Goal: Navigation & Orientation: Find specific page/section

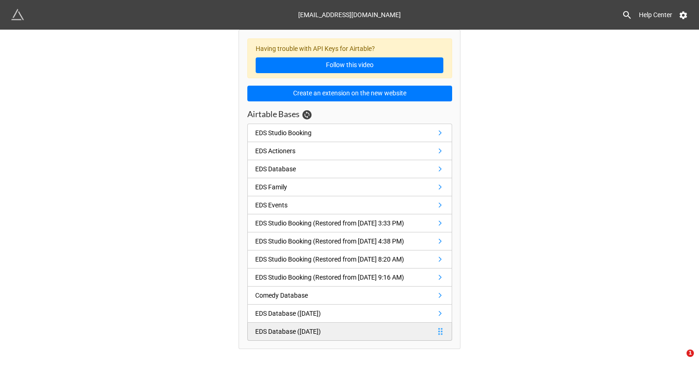
click at [407, 340] on link "EDS Database ([DATE])" at bounding box center [349, 331] width 205 height 18
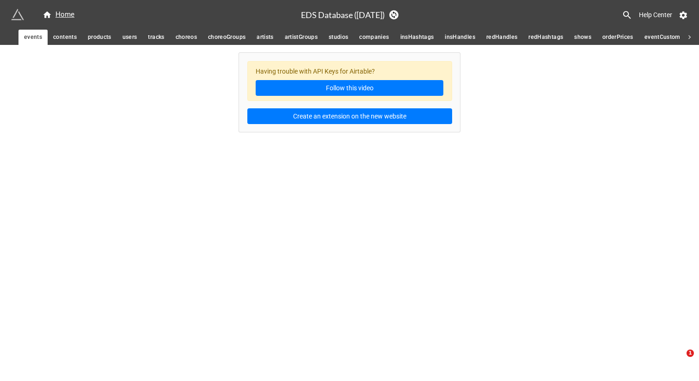
click at [65, 40] on span "contents" at bounding box center [65, 37] width 24 height 10
click at [102, 42] on span "products" at bounding box center [100, 37] width 24 height 10
click at [128, 37] on span "users" at bounding box center [130, 37] width 15 height 10
click at [156, 36] on span "tracks" at bounding box center [156, 37] width 16 height 10
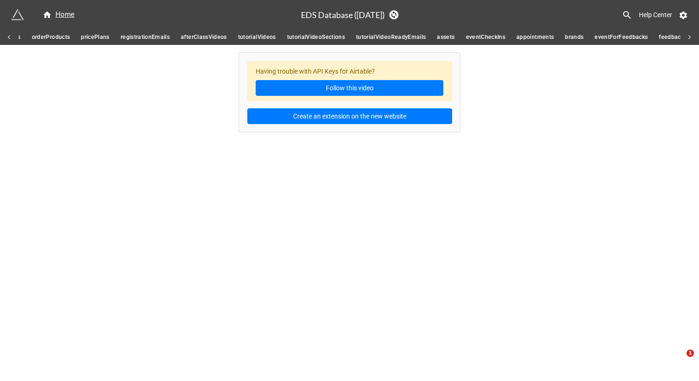
scroll to position [0, 913]
click at [196, 39] on span "afterClassVideos" at bounding box center [194, 37] width 46 height 10
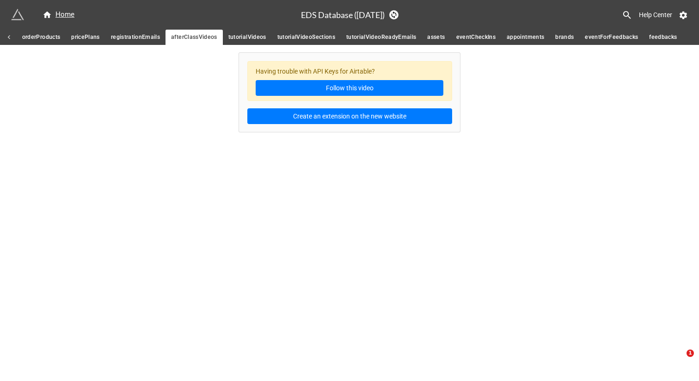
click at [216, 141] on div "Home EDS Database ([DATE]) Help Center events contents products users tracks ch…" at bounding box center [349, 190] width 699 height 381
click at [55, 18] on div "Home" at bounding box center [59, 14] width 32 height 11
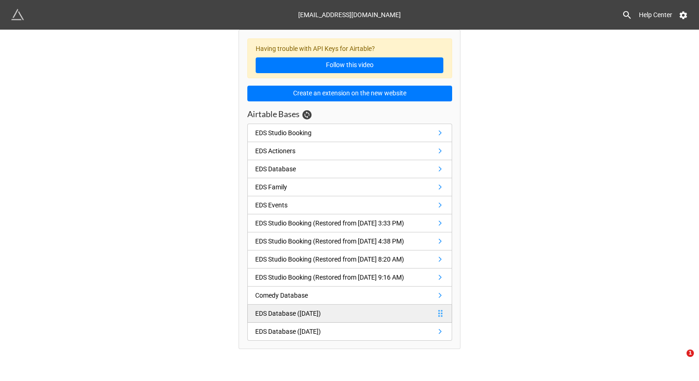
click at [321, 318] on div "EDS Database ([DATE])" at bounding box center [288, 313] width 66 height 10
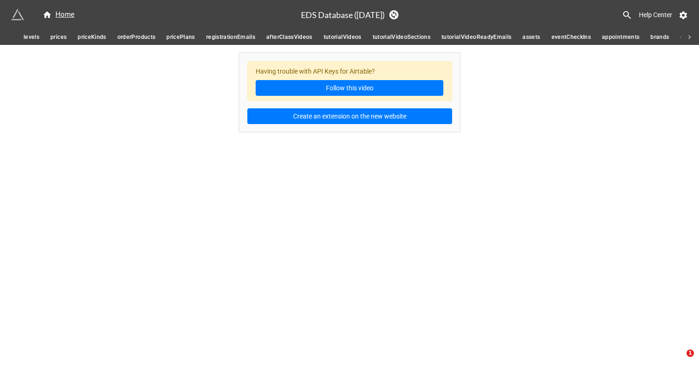
scroll to position [0, 913]
click at [199, 38] on span "afterClassVideos" at bounding box center [194, 37] width 46 height 10
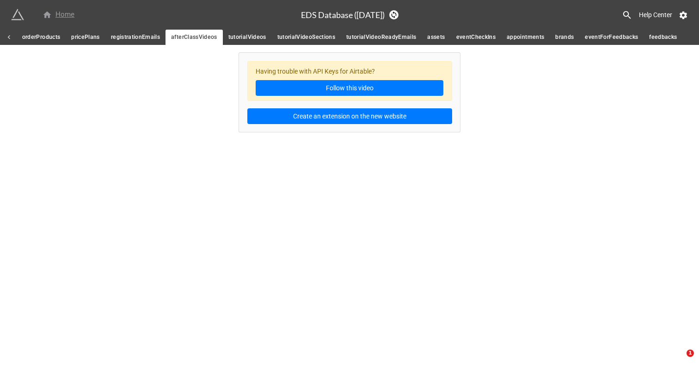
click at [58, 13] on div "Home" at bounding box center [59, 14] width 32 height 11
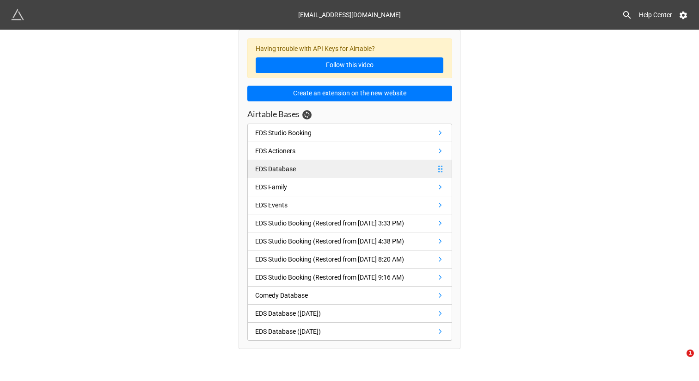
click at [369, 169] on link "EDS Database" at bounding box center [349, 169] width 205 height 18
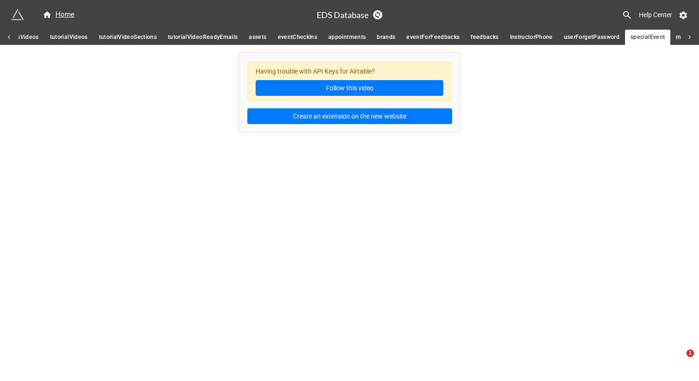
scroll to position [0, 1176]
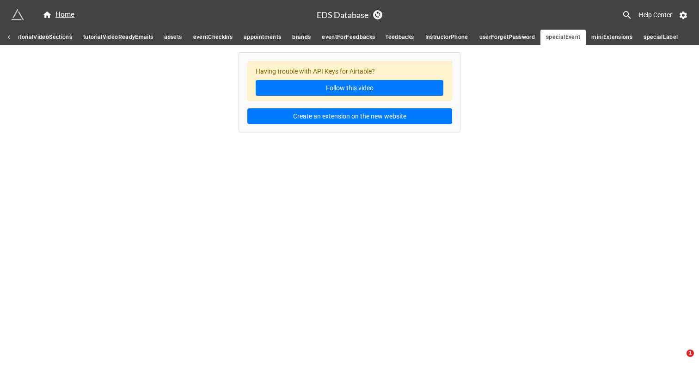
click at [58, 8] on div "Home" at bounding box center [164, 14] width 306 height 17
click at [68, 12] on div "Home" at bounding box center [59, 14] width 32 height 11
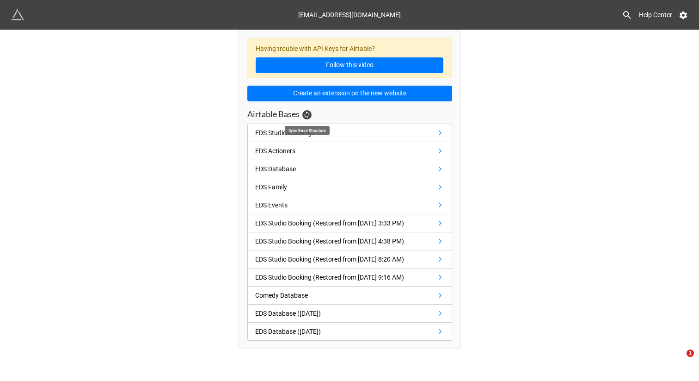
click at [307, 112] on icon at bounding box center [306, 114] width 5 height 7
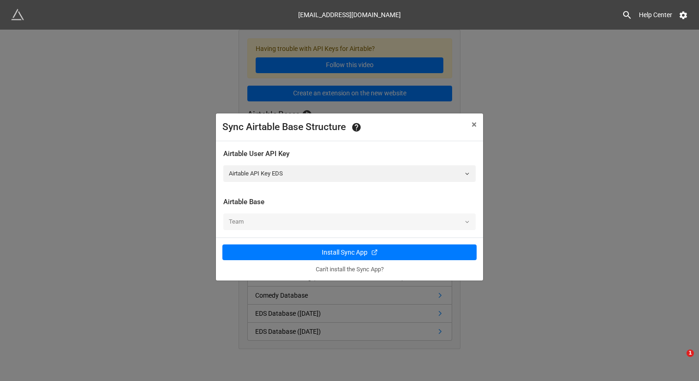
click at [463, 134] on div "Sync Airtable Base Structure × Close" at bounding box center [349, 127] width 267 height 28
click at [470, 133] on button "× Close" at bounding box center [474, 124] width 18 height 23
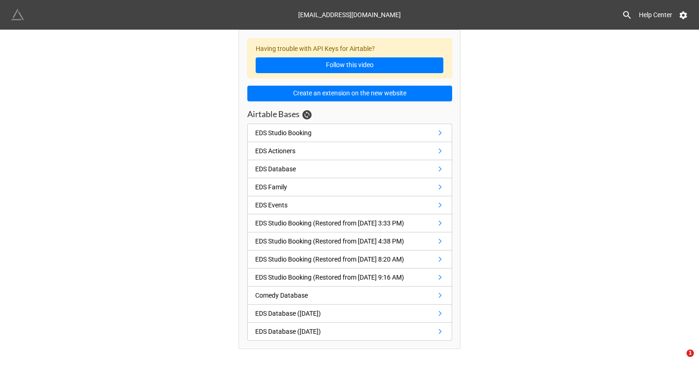
click at [23, 15] on img at bounding box center [17, 14] width 13 height 13
